Goal: Navigation & Orientation: Find specific page/section

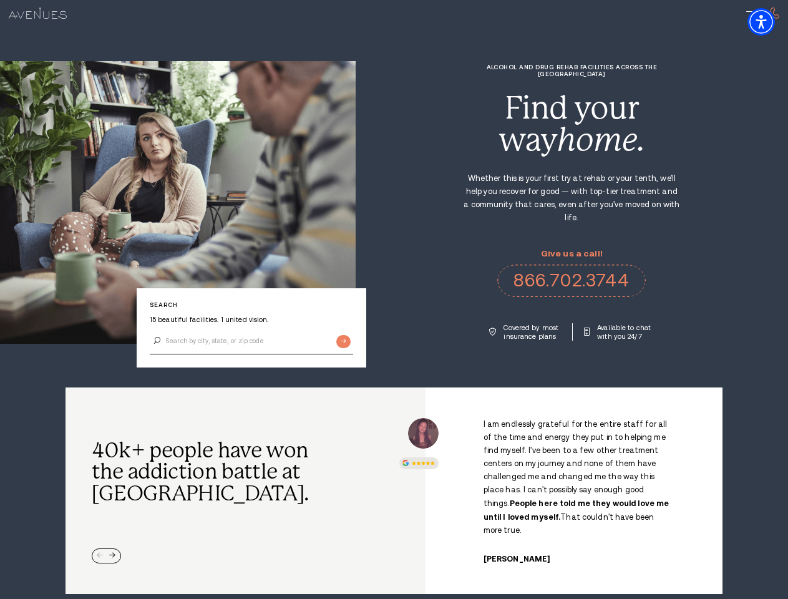
click at [394, 300] on div "Alcohol and Drug Rehab Facilities across the [GEOGRAPHIC_DATA] Find your way ho…" at bounding box center [572, 202] width 432 height 277
click at [772, 22] on img "Accessibility Menu" at bounding box center [761, 21] width 27 height 27
